Goal: Find specific page/section: Find specific page/section

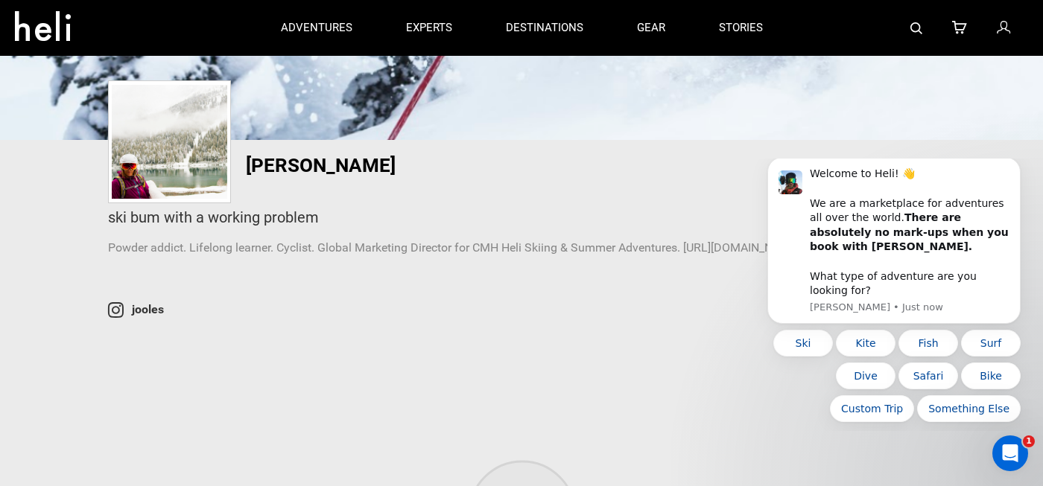
scroll to position [206, 0]
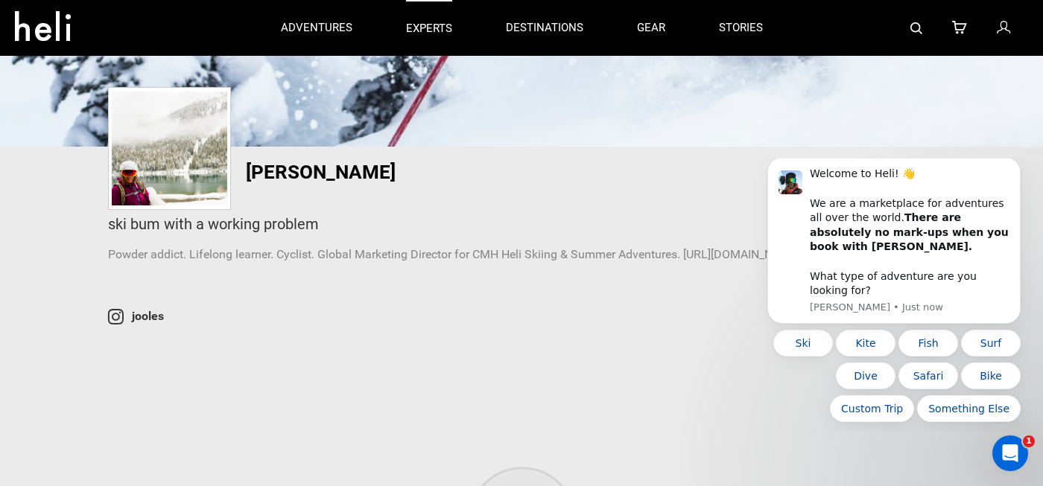
click at [428, 24] on p "experts" at bounding box center [429, 29] width 46 height 16
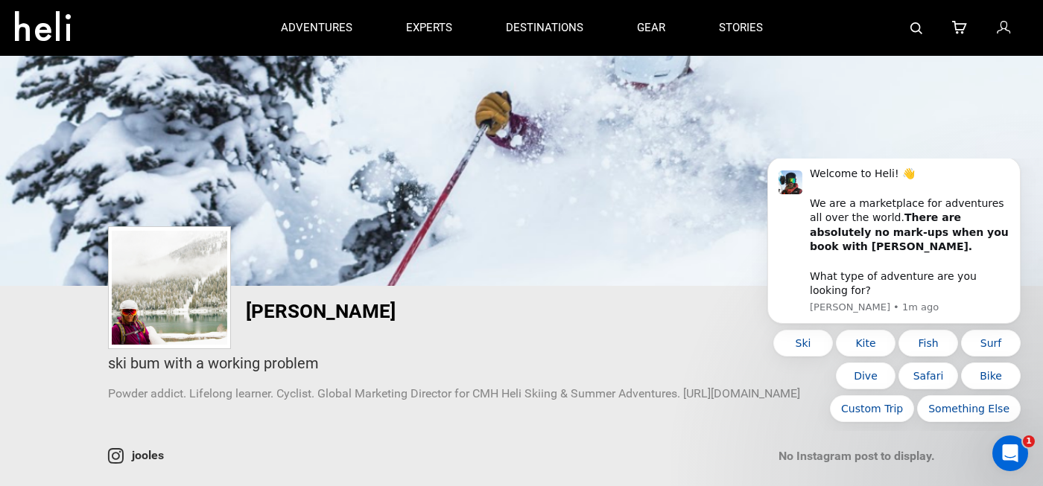
scroll to position [0, 0]
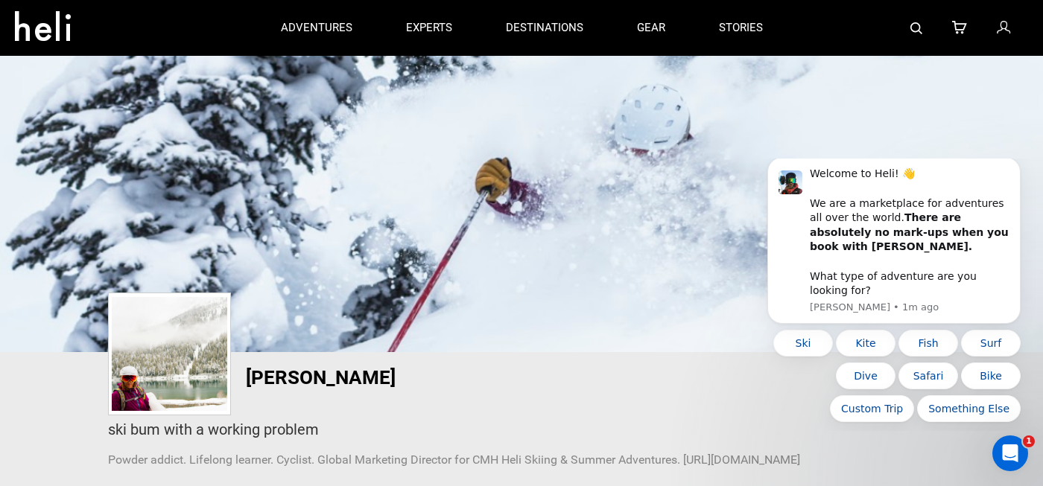
click at [1002, 25] on icon at bounding box center [1003, 28] width 13 height 19
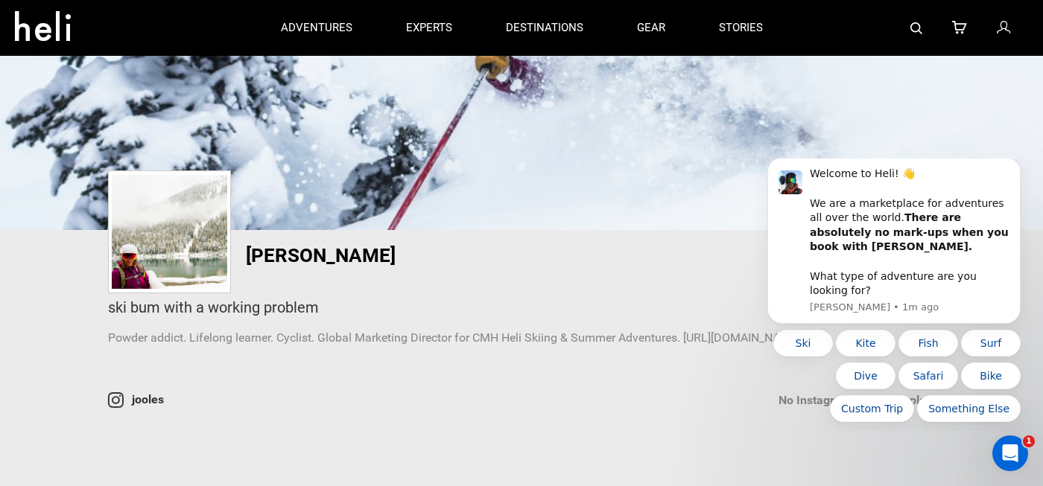
scroll to position [121, 0]
click at [1008, 455] on icon "Open Intercom Messenger" at bounding box center [1008, 451] width 25 height 25
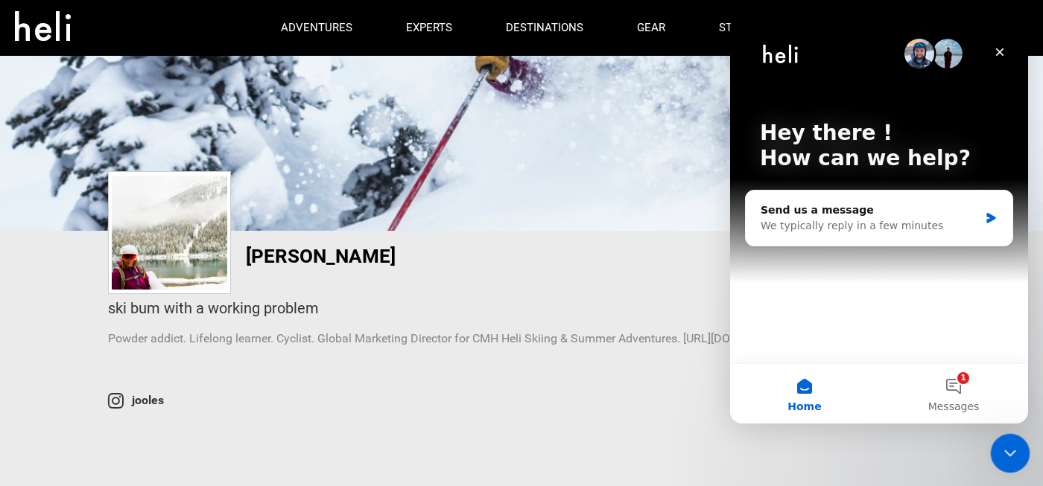
scroll to position [0, 0]
click at [575, 398] on div "jooles No Instagram post to display." at bounding box center [521, 401] width 849 height 19
click at [1000, 51] on icon "Close" at bounding box center [1000, 52] width 8 height 8
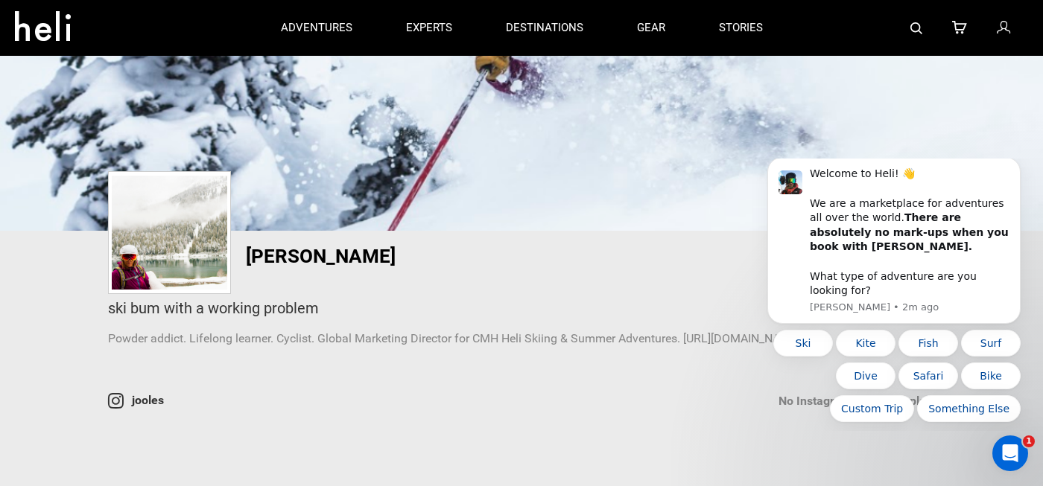
click at [670, 399] on div "jooles No Instagram post to display." at bounding box center [521, 401] width 849 height 19
click at [714, 264] on div "Julia LoVecchio ski bum with a working problem Powder addict. Lifelong learner.…" at bounding box center [521, 300] width 871 height 109
click at [796, 399] on div "Ski Kite Fish Surf Dive Safari Bike Custom Trip Something Else" at bounding box center [893, 376] width 253 height 92
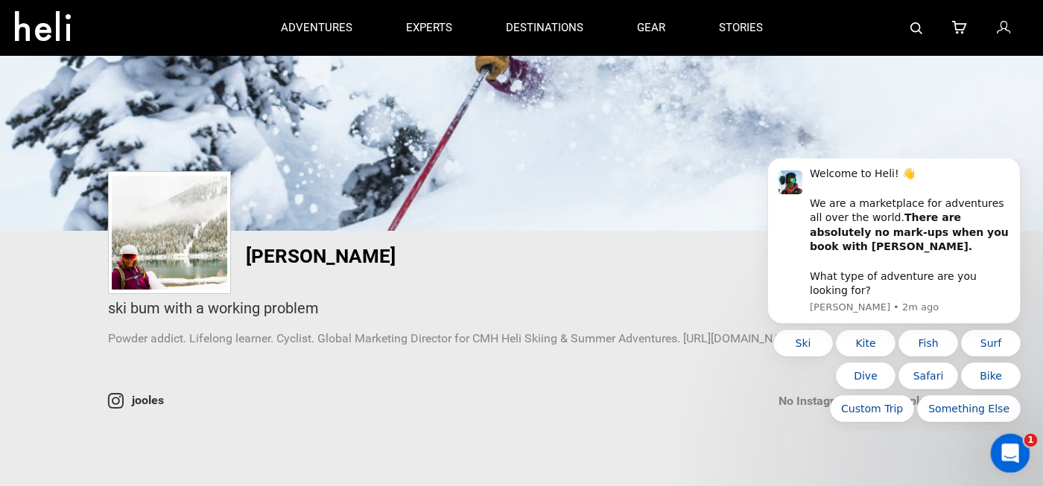
click at [1007, 447] on icon "Open Intercom Messenger" at bounding box center [1008, 451] width 25 height 25
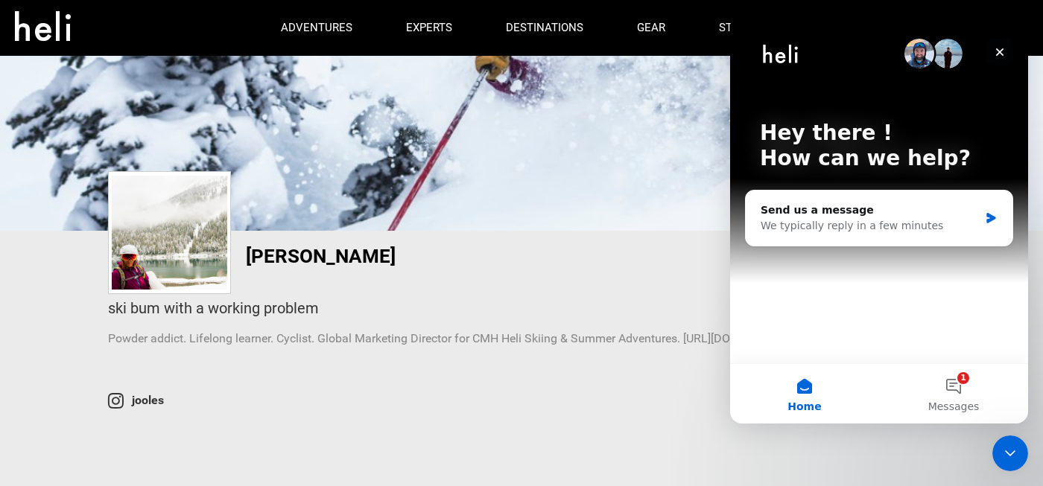
click at [1001, 53] on icon "Close" at bounding box center [1000, 52] width 8 height 8
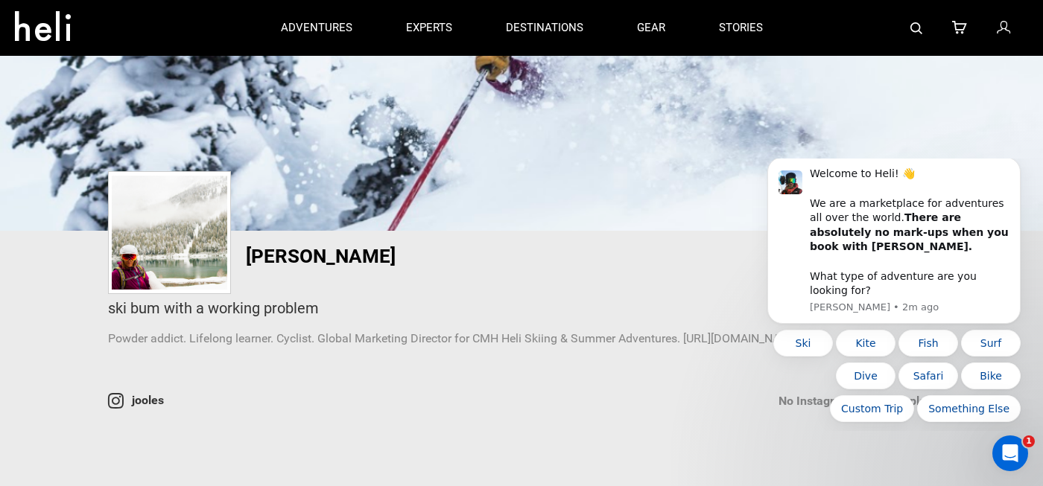
click at [914, 28] on img at bounding box center [916, 28] width 12 height 12
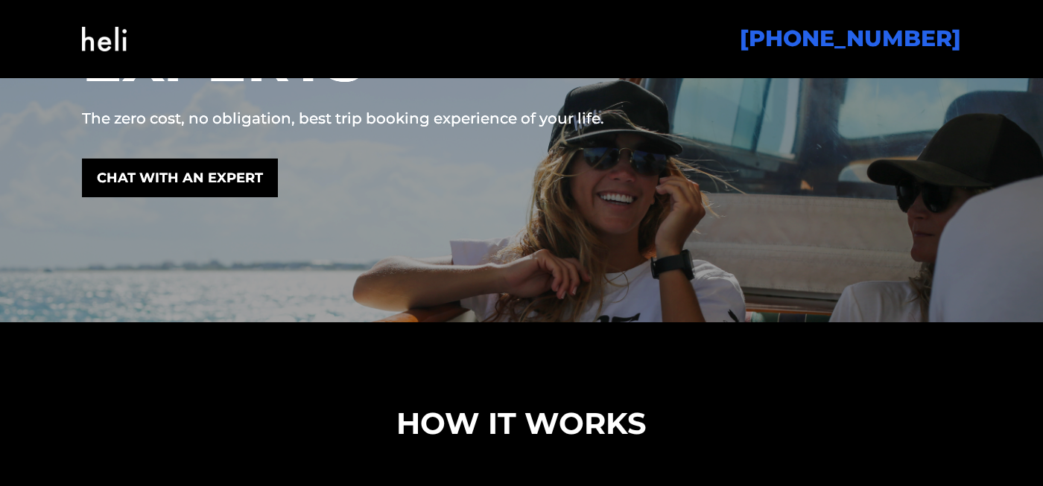
scroll to position [293, 0]
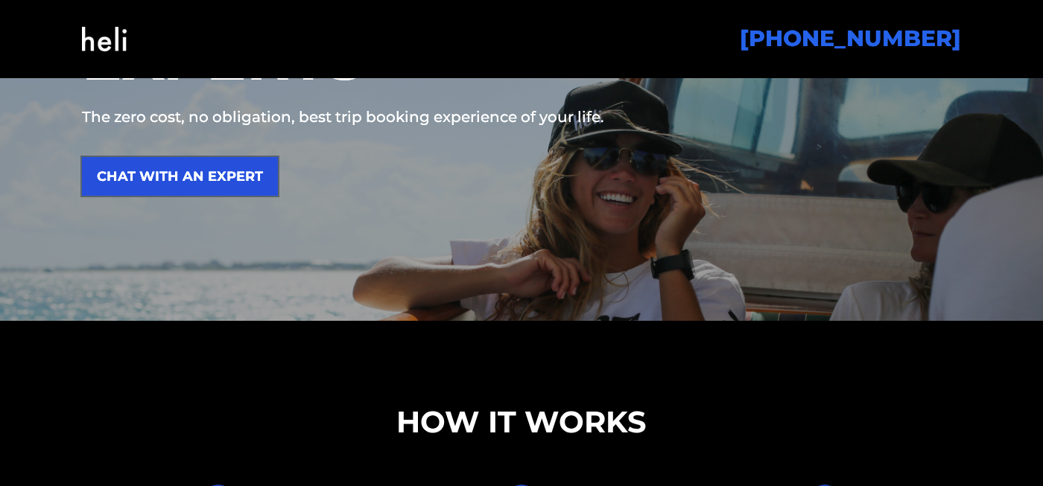
click at [172, 178] on link "CHAT WITH AN EXPERT" at bounding box center [180, 176] width 196 height 39
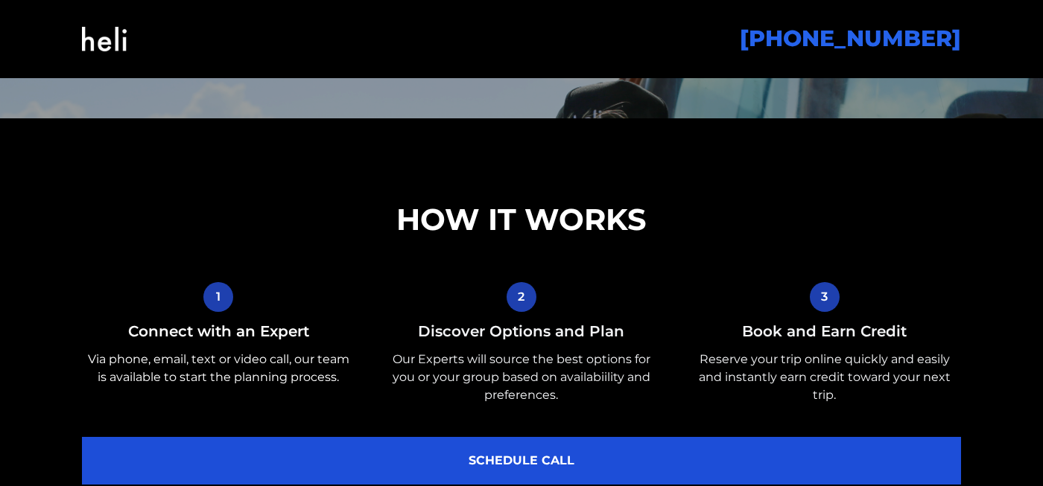
scroll to position [0, 0]
